Goal: Task Accomplishment & Management: Manage account settings

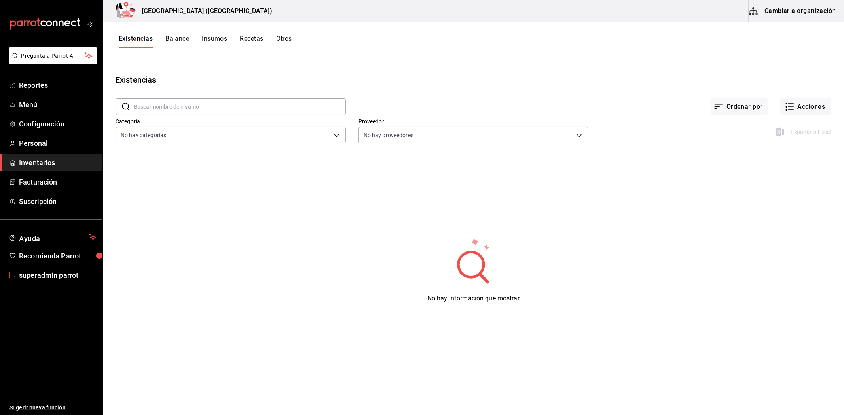
click at [45, 275] on span "superadmin parrot" at bounding box center [57, 275] width 77 height 11
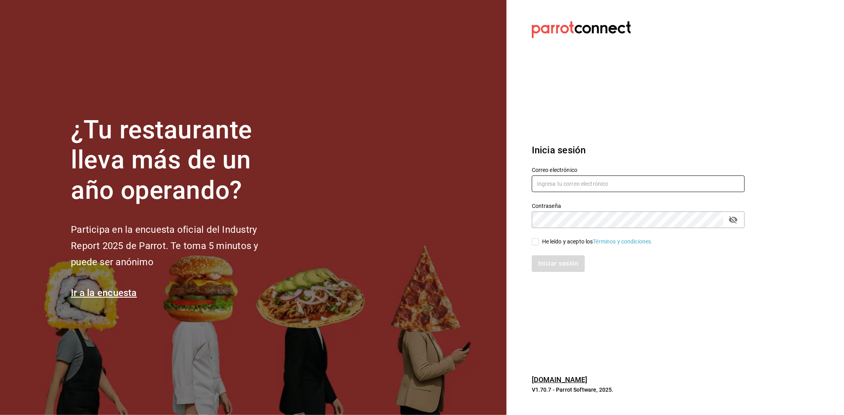
click at [600, 176] on input "text" at bounding box center [638, 184] width 213 height 17
paste input "[EMAIL_ADDRESS][DOMAIN_NAME]"
type input "[EMAIL_ADDRESS][DOMAIN_NAME]"
click at [536, 244] on input "He leído y acepto los Términos y condiciones." at bounding box center [535, 242] width 7 height 7
checkbox input "true"
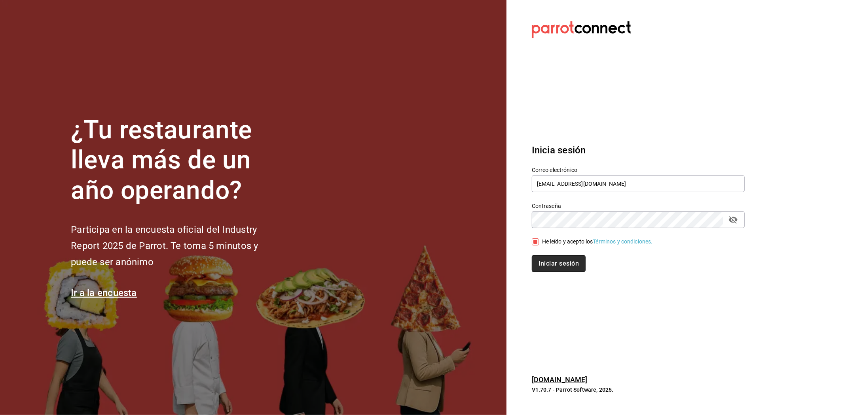
click at [539, 261] on button "Iniciar sesión" at bounding box center [559, 264] width 54 height 17
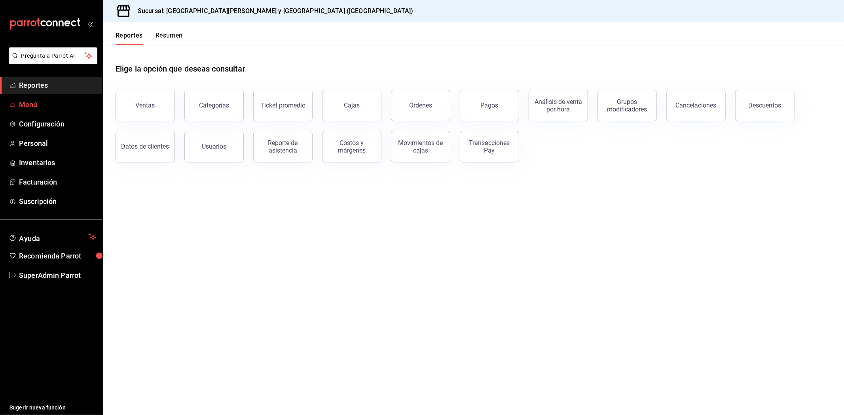
click at [48, 105] on span "Menú" at bounding box center [57, 104] width 77 height 11
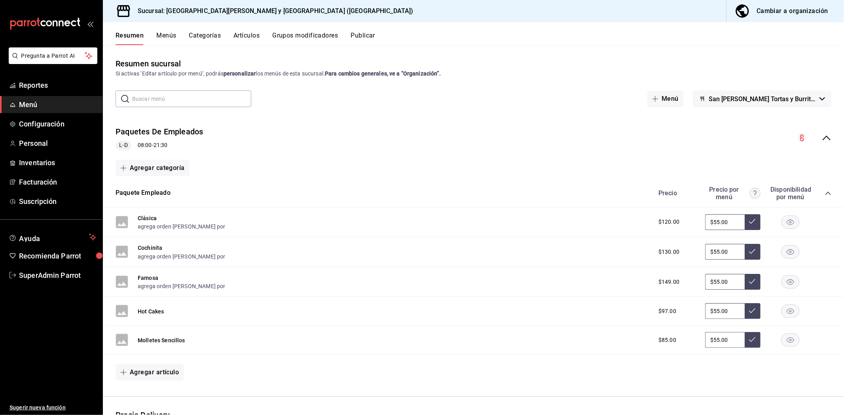
click at [208, 38] on button "Categorías" at bounding box center [205, 38] width 32 height 13
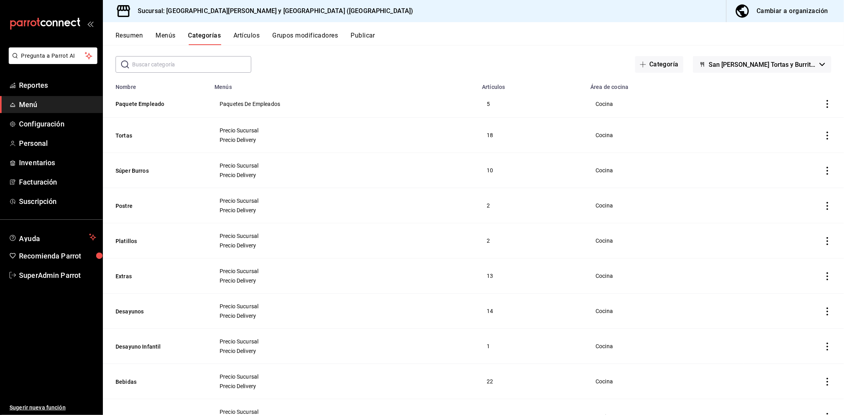
scroll to position [73, 0]
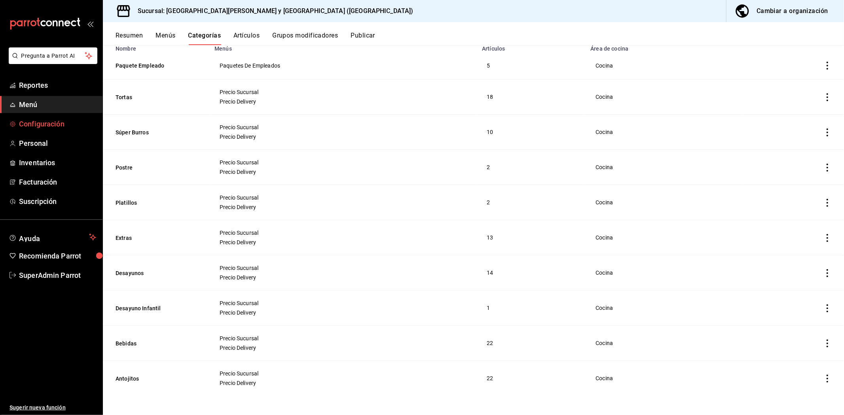
click at [54, 126] on span "Configuración" at bounding box center [57, 124] width 77 height 11
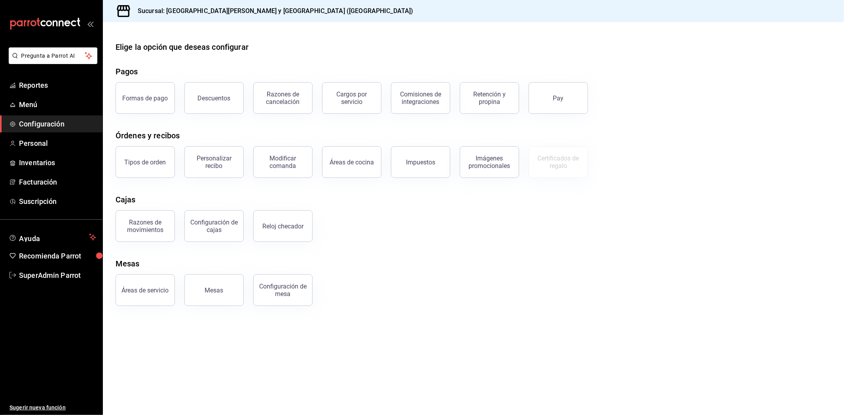
click at [357, 170] on button "Áreas de cocina" at bounding box center [351, 162] width 59 height 32
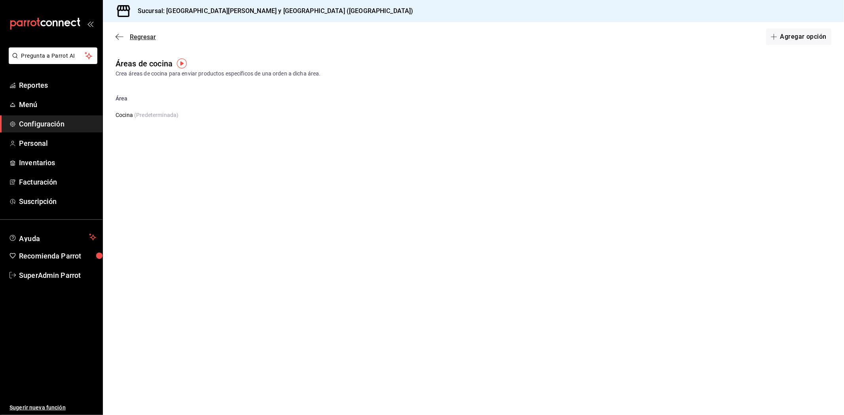
click at [121, 36] on icon "button" at bounding box center [120, 36] width 8 height 7
